Goal: Find specific page/section: Find specific page/section

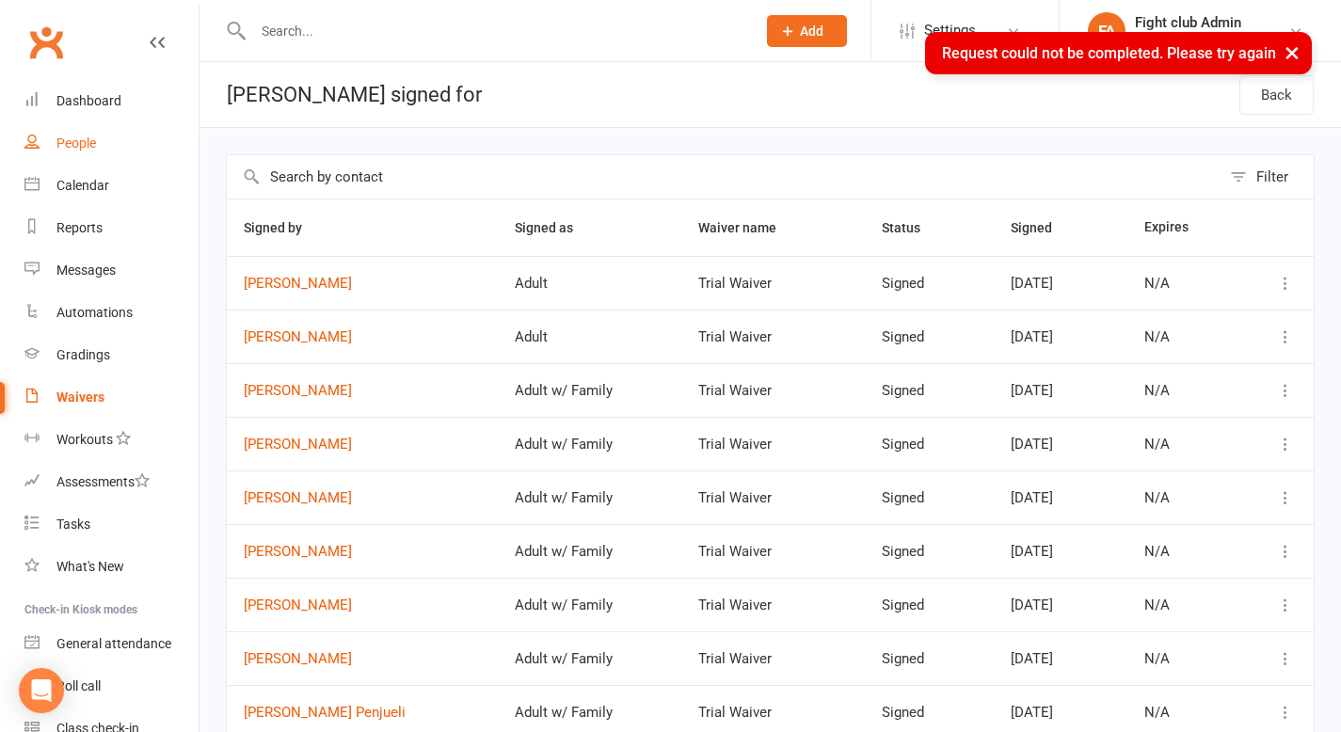
click at [82, 139] on div "People" at bounding box center [76, 143] width 40 height 15
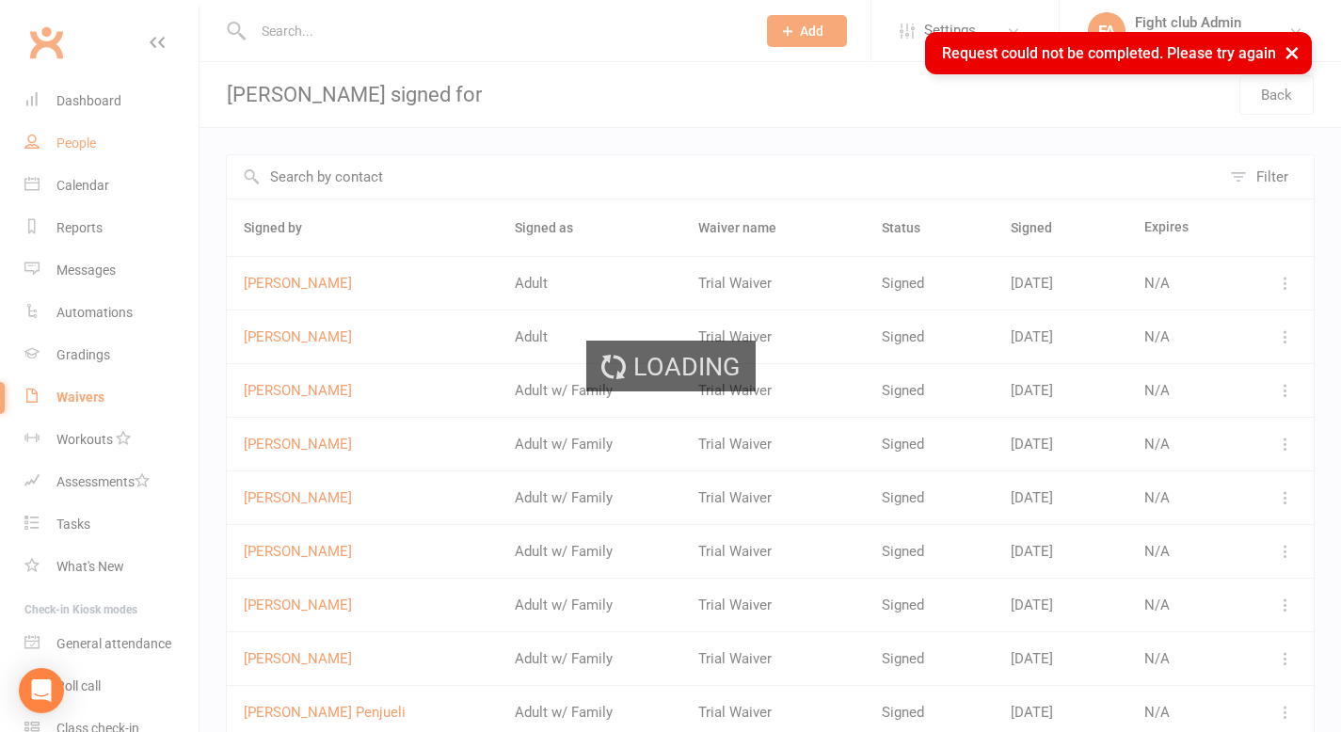
select select "100"
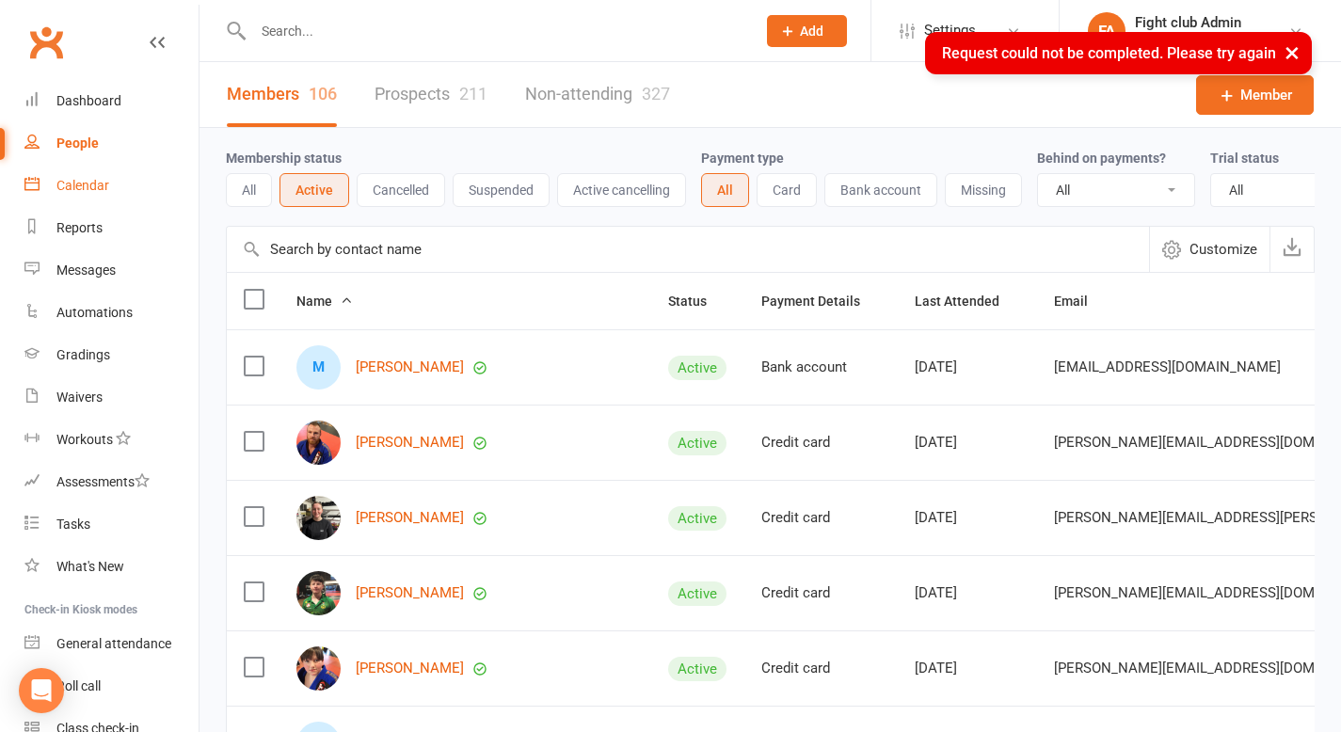
click at [99, 190] on div "Calendar" at bounding box center [82, 185] width 53 height 15
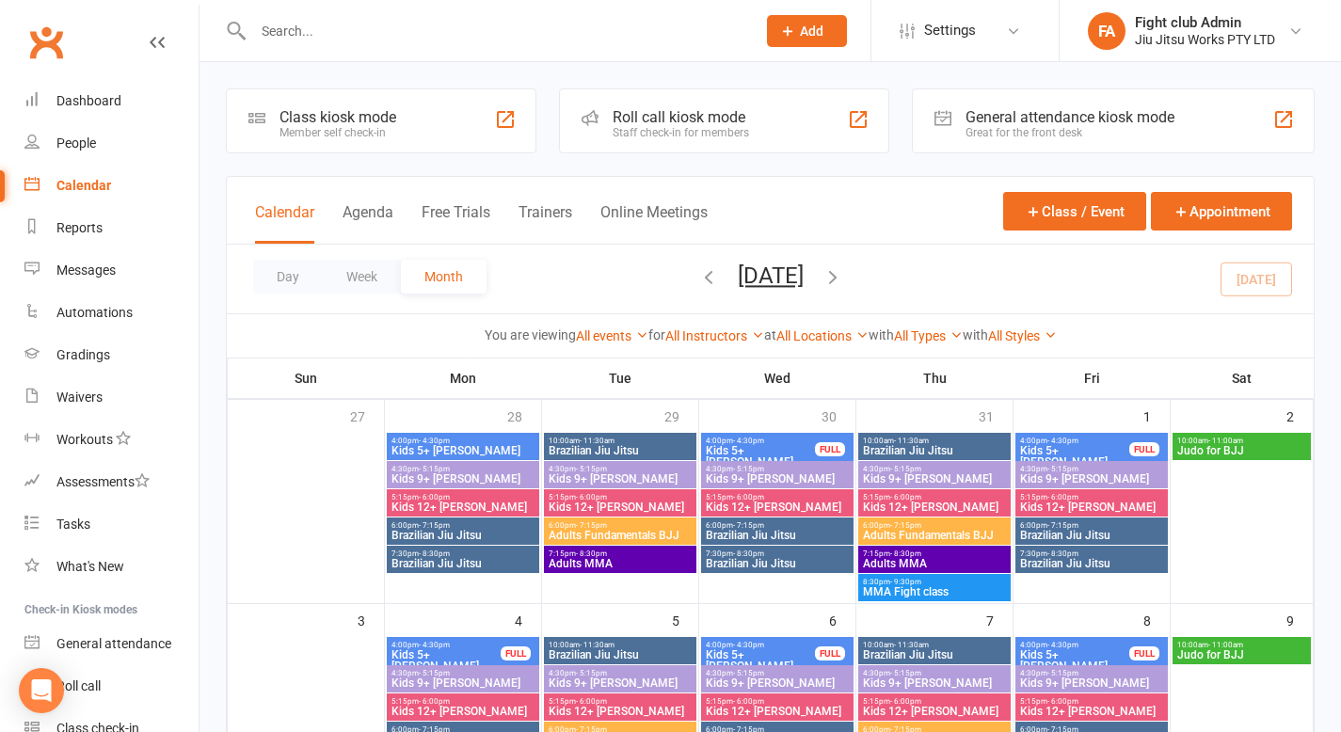
click at [373, 24] on input "text" at bounding box center [495, 31] width 495 height 26
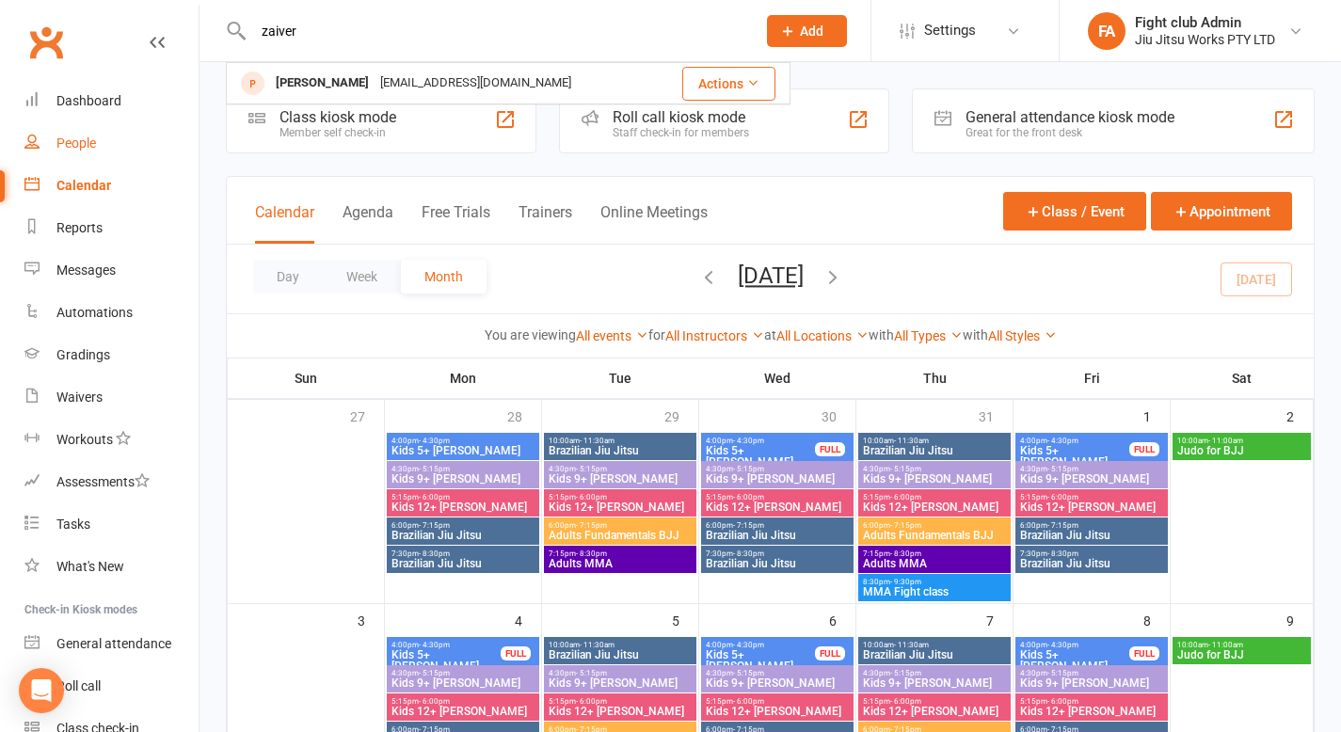
type input "zaiver"
click at [83, 149] on div "People" at bounding box center [76, 143] width 40 height 15
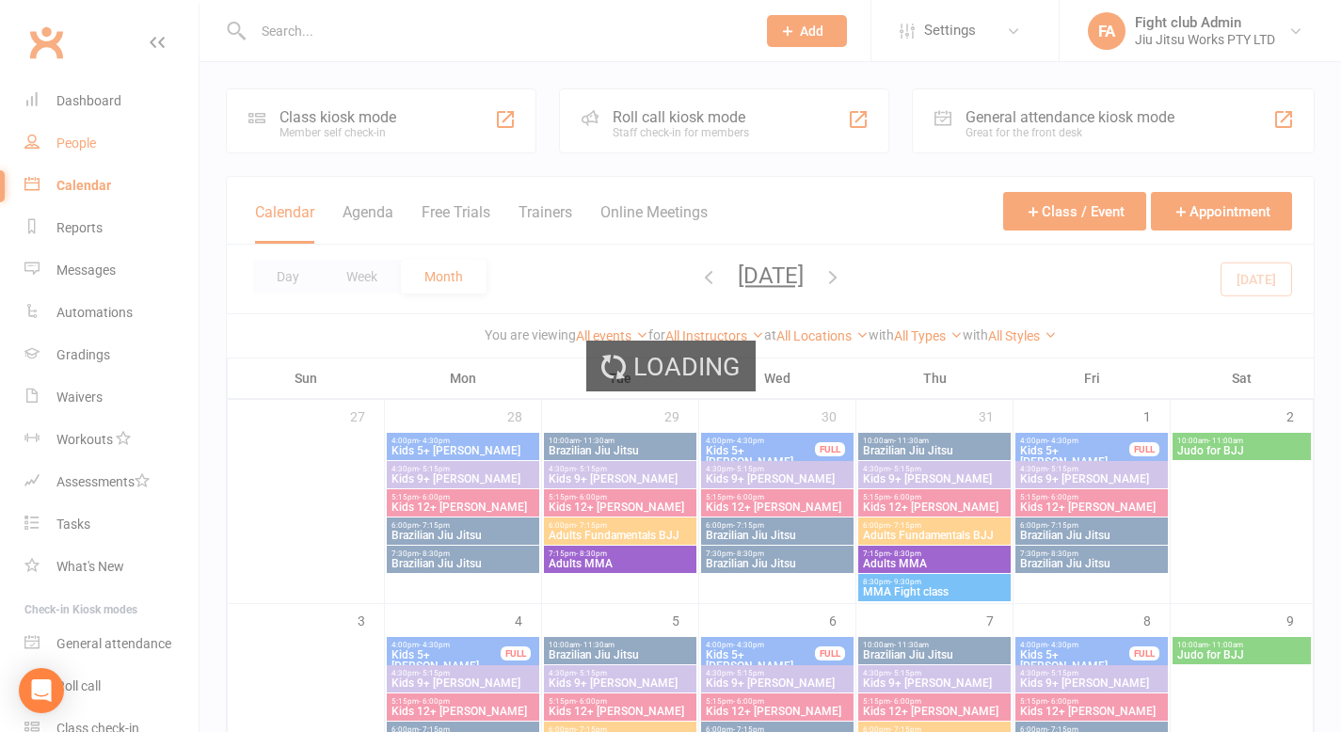
select select "100"
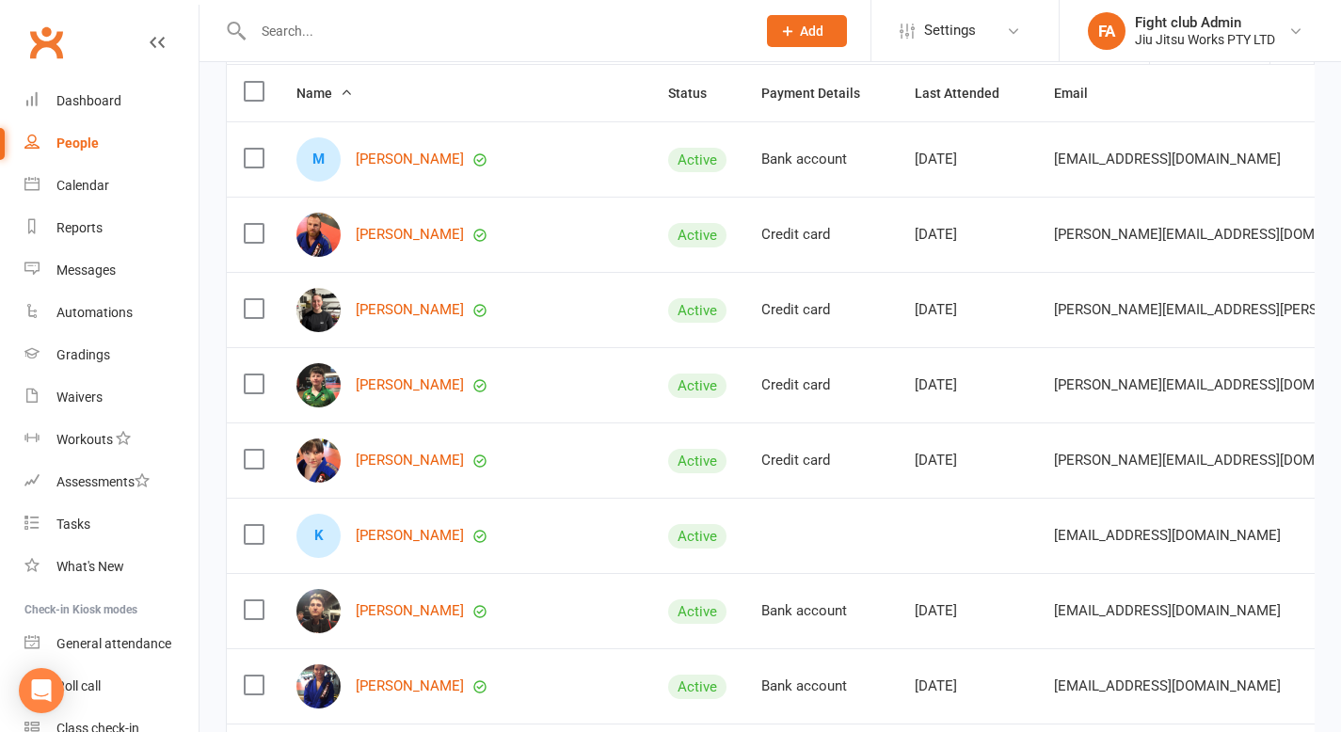
scroll to position [279, 0]
